Goal: Task Accomplishment & Management: Manage account settings

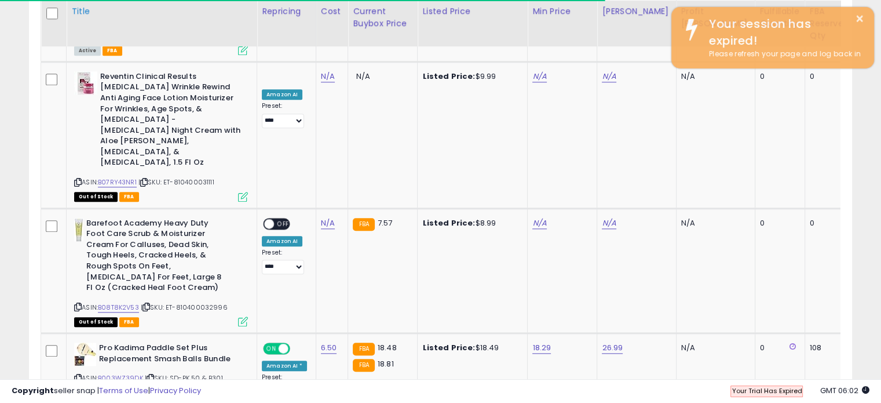
scroll to position [237, 476]
